Goal: Task Accomplishment & Management: Use online tool/utility

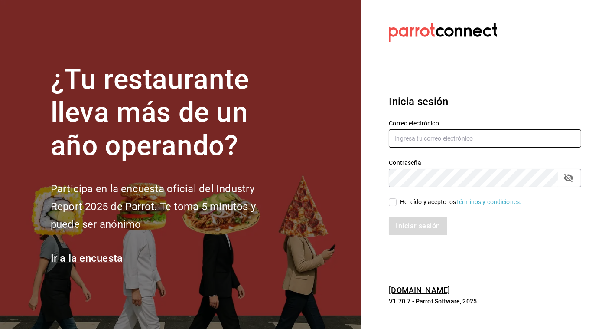
click at [410, 139] on input "text" at bounding box center [485, 138] width 193 height 18
type input "[PERSON_NAME][EMAIL_ADDRESS][PERSON_NAME][DOMAIN_NAME]"
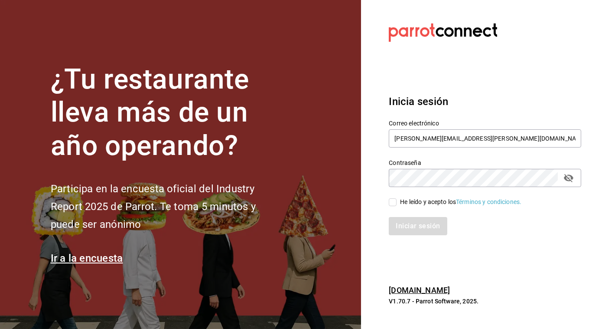
click at [393, 203] on input "He leído y acepto los Términos y condiciones." at bounding box center [393, 202] width 8 height 8
checkbox input "true"
click at [408, 222] on button "Iniciar sesión" at bounding box center [418, 226] width 59 height 18
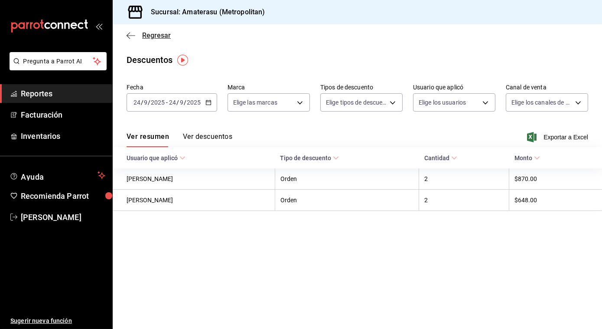
click at [129, 38] on icon "button" at bounding box center [131, 36] width 9 height 8
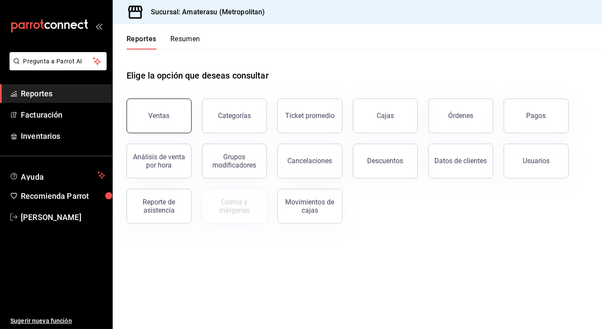
click at [156, 113] on div "Ventas" at bounding box center [159, 115] width 21 height 8
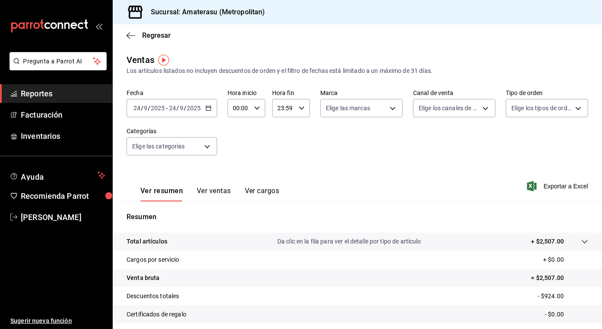
click at [209, 107] on icon "button" at bounding box center [209, 108] width 6 height 6
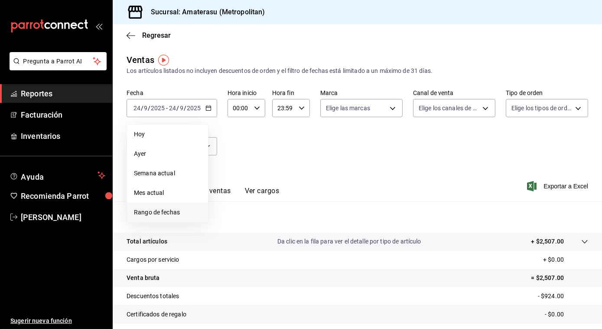
click at [143, 210] on span "Rango de fechas" at bounding box center [167, 212] width 67 height 9
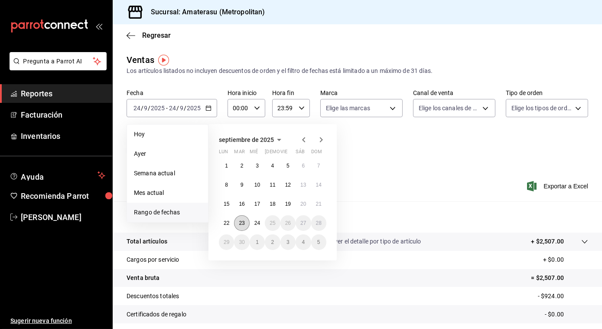
click at [246, 224] on button "23" at bounding box center [241, 223] width 15 height 16
click at [256, 224] on abbr "24" at bounding box center [258, 223] width 6 height 6
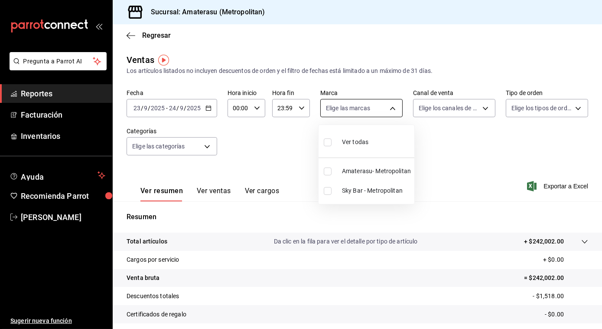
click at [388, 109] on body "Pregunta a Parrot AI Reportes Facturación Inventarios Ayuda Recomienda Parrot J…" at bounding box center [301, 164] width 602 height 329
click at [328, 173] on input "checkbox" at bounding box center [328, 171] width 8 height 8
checkbox input "true"
type input "e4cd7fcb-d45b-43ae-a99f-ad4ccfcd9032"
drag, startPoint x: 257, startPoint y: 105, endPoint x: 253, endPoint y: 110, distance: 6.5
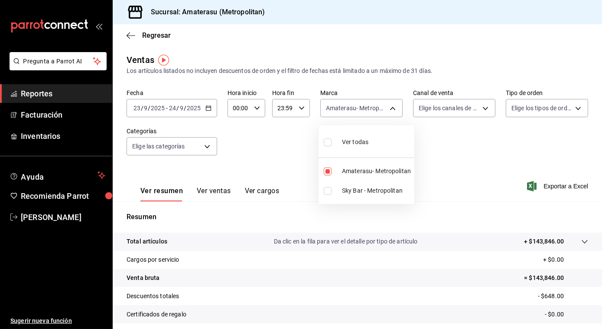
click at [253, 110] on div at bounding box center [301, 164] width 602 height 329
click at [255, 106] on icon "button" at bounding box center [257, 108] width 6 height 6
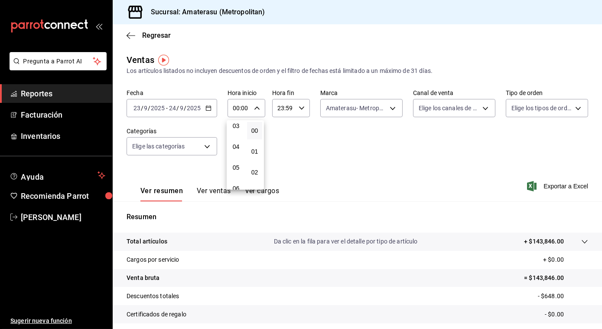
scroll to position [68, 0]
click at [237, 166] on span "05" at bounding box center [236, 166] width 5 height 7
type input "05:00"
click at [339, 157] on div at bounding box center [301, 164] width 602 height 329
click at [555, 185] on span "Exportar a Excel" at bounding box center [558, 186] width 59 height 10
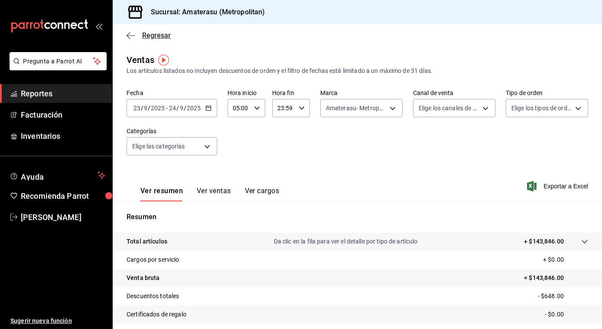
click at [128, 39] on icon "button" at bounding box center [131, 36] width 9 height 8
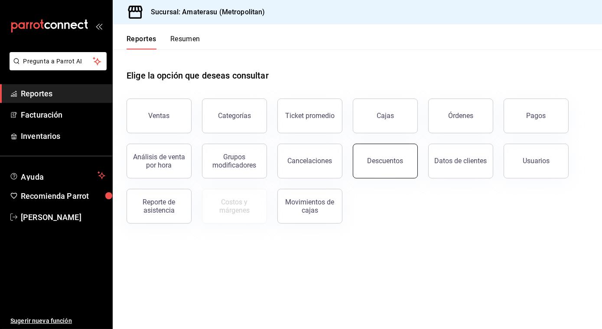
click at [369, 154] on button "Descuentos" at bounding box center [385, 161] width 65 height 35
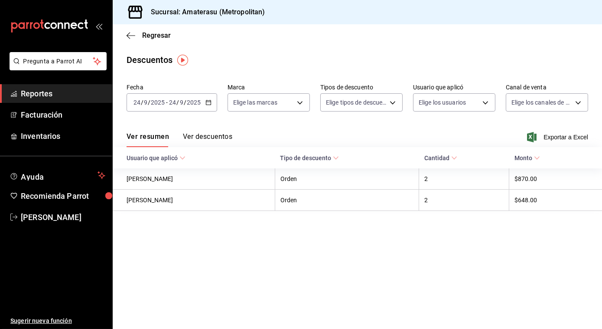
click at [206, 102] on icon "button" at bounding box center [209, 102] width 6 height 6
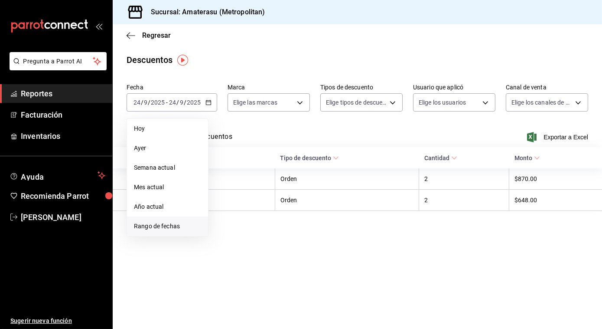
click at [172, 227] on span "Rango de fechas" at bounding box center [167, 226] width 67 height 9
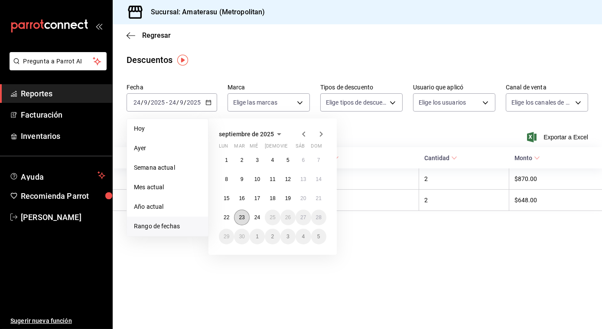
click at [241, 220] on abbr "23" at bounding box center [242, 217] width 6 height 6
click at [252, 217] on button "24" at bounding box center [257, 217] width 15 height 16
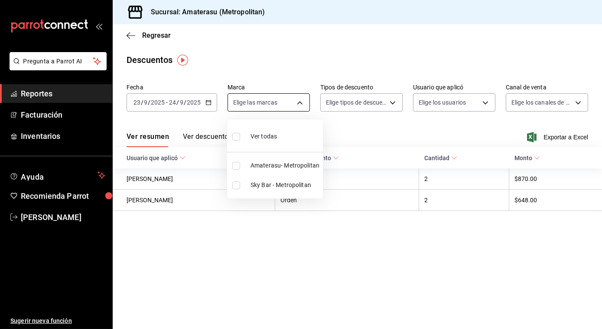
click at [297, 105] on body "Pregunta a Parrot AI Reportes Facturación Inventarios Ayuda Recomienda Parrot J…" at bounding box center [301, 164] width 602 height 329
click at [236, 139] on input "checkbox" at bounding box center [236, 137] width 8 height 8
checkbox input "true"
type input "e4cd7fcb-d45b-43ae-a99f-ad4ccfcd9032,f3afaab8-8c3d-4e49-a299-af9bdf6027b2"
checkbox input "true"
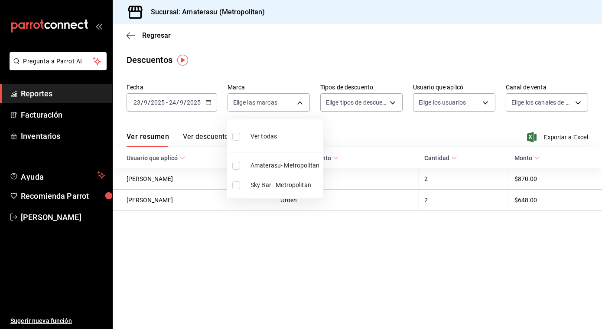
checkbox input "true"
click at [441, 117] on div at bounding box center [301, 164] width 602 height 329
click at [542, 125] on div "Ver resumen Ver descuentos Exportar a Excel" at bounding box center [358, 134] width 490 height 25
click at [551, 134] on span "Exportar a Excel" at bounding box center [558, 137] width 59 height 10
click at [132, 37] on icon "button" at bounding box center [131, 36] width 9 height 8
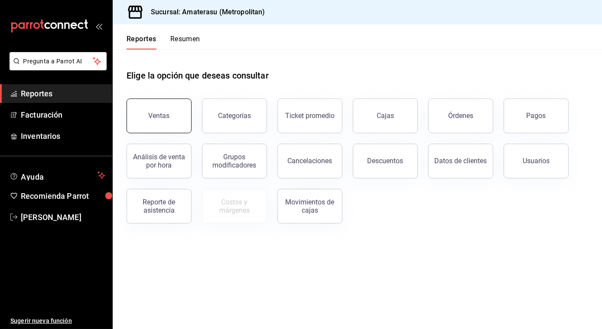
click at [172, 114] on button "Ventas" at bounding box center [159, 115] width 65 height 35
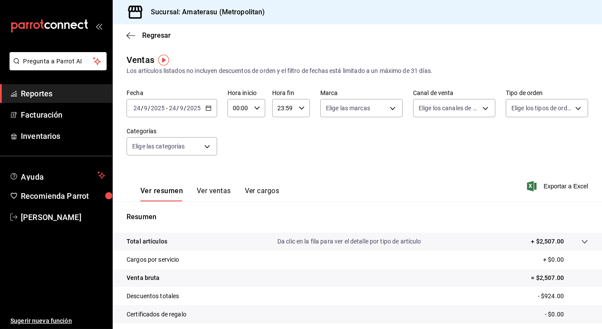
click at [208, 109] on icon "button" at bounding box center [209, 108] width 6 height 6
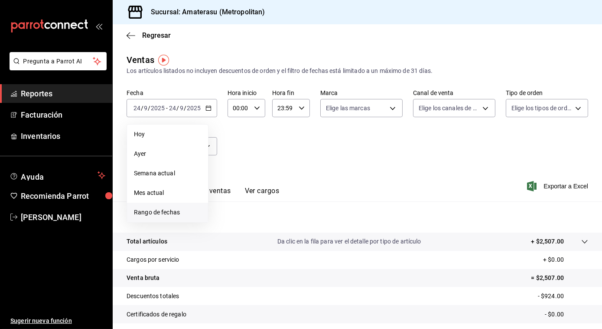
click at [153, 214] on span "Rango de fechas" at bounding box center [167, 212] width 67 height 9
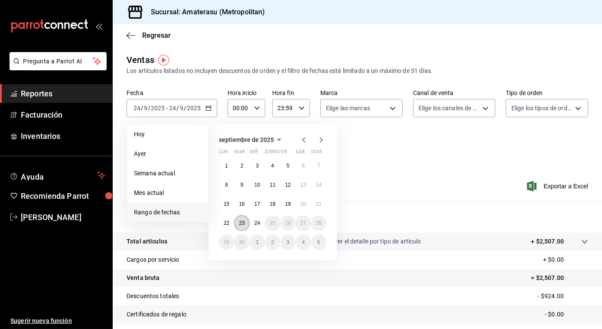
click at [237, 226] on button "23" at bounding box center [241, 223] width 15 height 16
click at [258, 228] on button "24" at bounding box center [257, 223] width 15 height 16
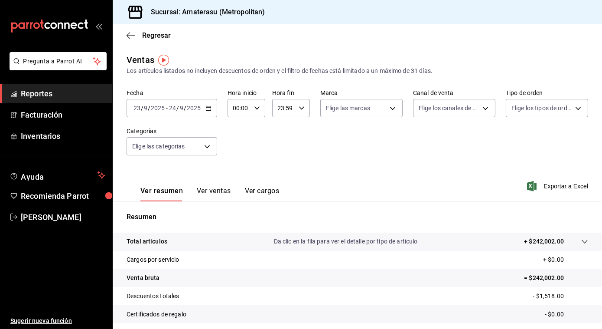
click at [254, 109] on icon "button" at bounding box center [257, 108] width 6 height 6
click at [236, 178] on span "05" at bounding box center [236, 176] width 5 height 7
type input "05:00"
click at [390, 109] on div at bounding box center [301, 164] width 602 height 329
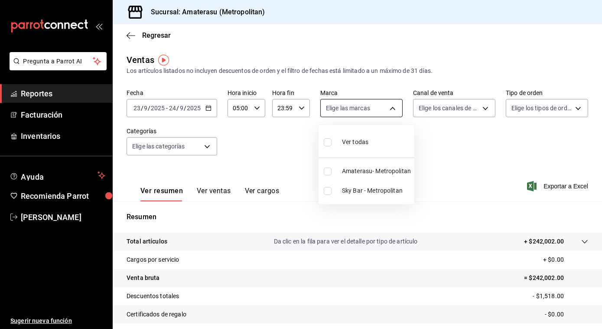
click at [388, 111] on body "Pregunta a Parrot AI Reportes Facturación Inventarios Ayuda Recomienda Parrot J…" at bounding box center [301, 164] width 602 height 329
click at [326, 143] on input "checkbox" at bounding box center [328, 142] width 8 height 8
checkbox input "true"
type input "e4cd7fcb-d45b-43ae-a99f-ad4ccfcd9032,f3afaab8-8c3d-4e49-a299-af9bdf6027b2"
checkbox input "true"
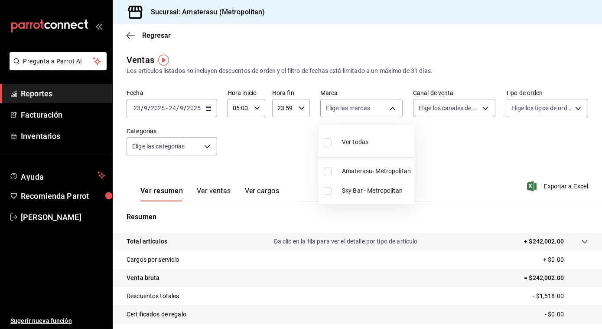
checkbox input "true"
click at [530, 181] on div at bounding box center [301, 164] width 602 height 329
click at [542, 186] on span "Exportar a Excel" at bounding box center [558, 186] width 59 height 10
